Goal: Transaction & Acquisition: Purchase product/service

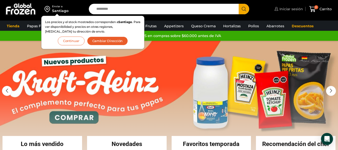
click at [287, 7] on span "Iniciar sesión" at bounding box center [290, 9] width 25 height 5
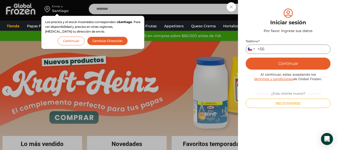
click at [273, 46] on input "Teléfono *" at bounding box center [288, 49] width 85 height 9
type input "*********"
click at [282, 62] on button "Continuar" at bounding box center [288, 64] width 85 height 12
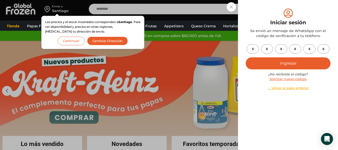
click at [257, 47] on input "text" at bounding box center [253, 48] width 12 height 9
type input "*"
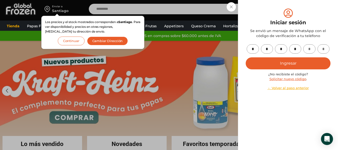
type input "*"
click at [294, 62] on button "Ingresar" at bounding box center [288, 63] width 85 height 12
click at [277, 64] on button "Ingresar" at bounding box center [288, 63] width 85 height 12
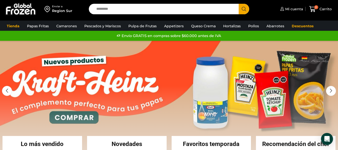
click at [154, 10] on input "Search input" at bounding box center [165, 9] width 142 height 11
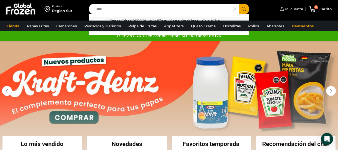
click at [155, 19] on p "Papas Fritas Dipp ers - Corte Ondulado - Caja 10 kg" at bounding box center [165, 21] width 110 height 6
type input "**********"
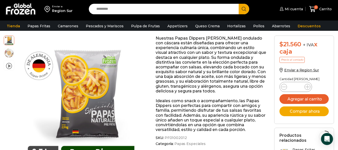
scroll to position [79, 0]
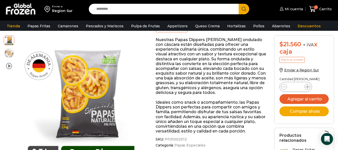
click at [306, 87] on icon at bounding box center [308, 87] width 4 height 4
type input "*"
click at [300, 113] on button "Comprar ahora" at bounding box center [305, 111] width 50 height 10
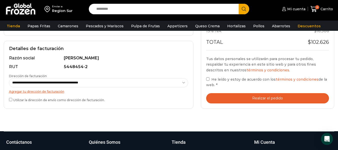
scroll to position [152, 0]
click at [273, 96] on button "Realizar el pedido" at bounding box center [267, 98] width 123 height 10
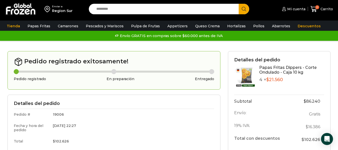
click at [203, 9] on input "Search input" at bounding box center [165, 9] width 142 height 11
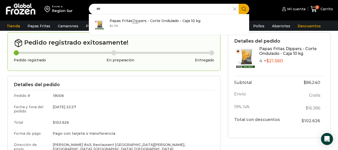
scroll to position [20, 0]
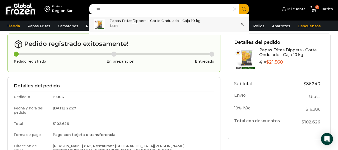
click at [172, 21] on p "Papas Fritas Dip pers - Corte Ondulado - Caja 10 kg" at bounding box center [155, 21] width 91 height 6
type input "**********"
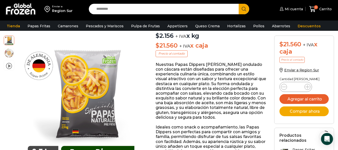
scroll to position [60, 0]
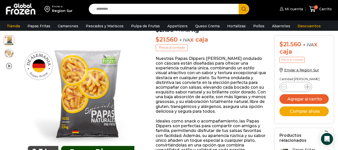
click at [309, 85] on icon at bounding box center [308, 87] width 4 height 4
click at [284, 87] on icon at bounding box center [284, 87] width 4 height 4
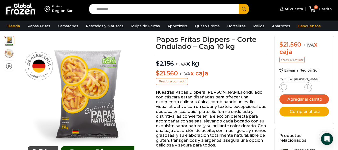
scroll to position [28, 0]
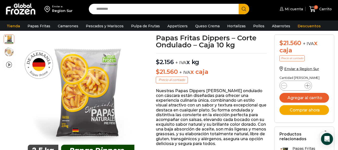
click at [307, 85] on icon at bounding box center [308, 86] width 4 height 4
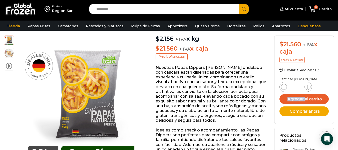
scroll to position [57, 0]
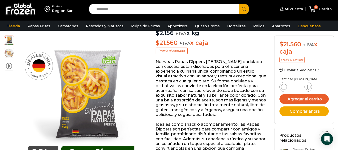
click at [307, 86] on icon at bounding box center [308, 87] width 4 height 4
type input "*"
click at [303, 97] on button "Agregar al carrito" at bounding box center [305, 99] width 50 height 10
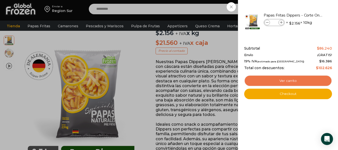
click at [290, 81] on link "Ver carrito" at bounding box center [288, 81] width 88 height 12
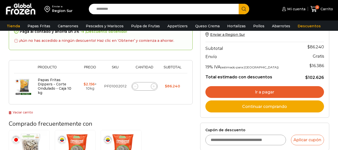
scroll to position [59, 0]
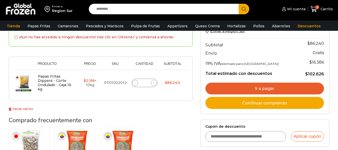
click at [267, 85] on link "Ir a pagar" at bounding box center [265, 89] width 119 height 12
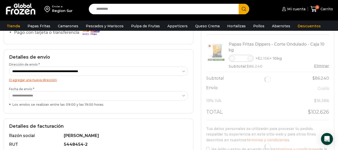
scroll to position [62, 0]
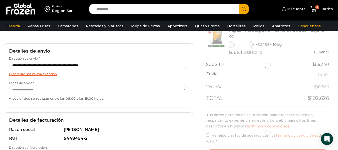
click at [169, 88] on select "**********" at bounding box center [98, 89] width 179 height 9
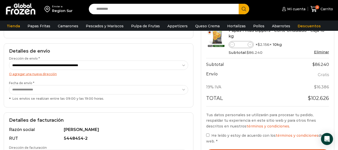
select select "**********"
click at [9, 85] on select "**********" at bounding box center [98, 89] width 179 height 9
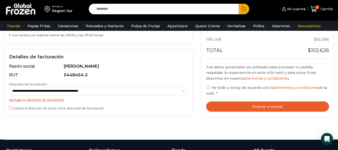
scroll to position [128, 0]
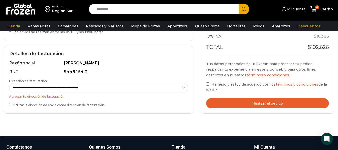
click at [272, 104] on button "Realizar el pedido" at bounding box center [267, 103] width 123 height 10
